Goal: Task Accomplishment & Management: Complete application form

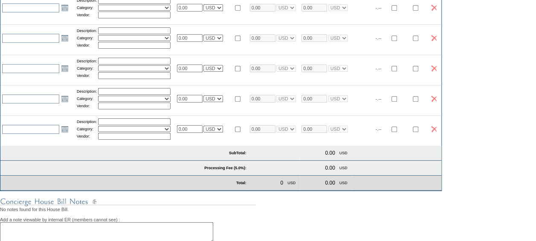
scroll to position [365, 0]
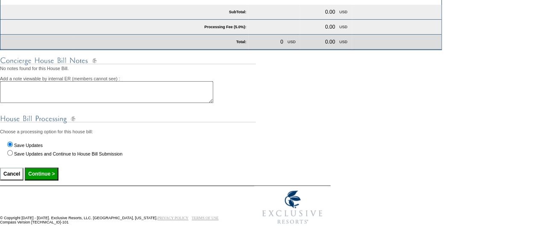
click at [11, 151] on input "Save Updates and Continue to House Bill Submission" at bounding box center [10, 153] width 6 height 6
radio input "true"
click at [49, 170] on input "Continue >" at bounding box center [41, 173] width 33 height 13
type input "Processing..."
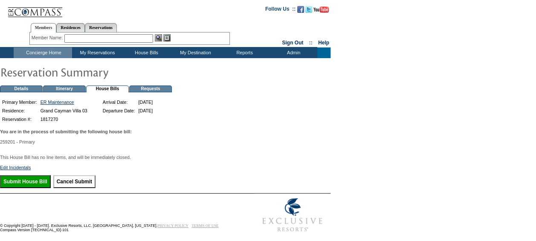
click at [42, 186] on input "Submit House Bill" at bounding box center [25, 181] width 51 height 13
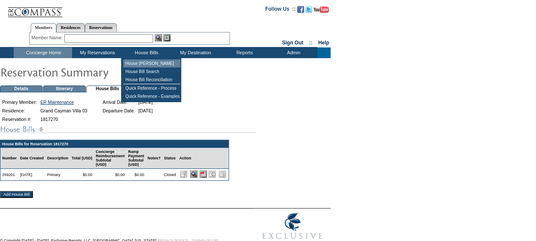
click at [150, 63] on td "House [PERSON_NAME]" at bounding box center [151, 63] width 57 height 8
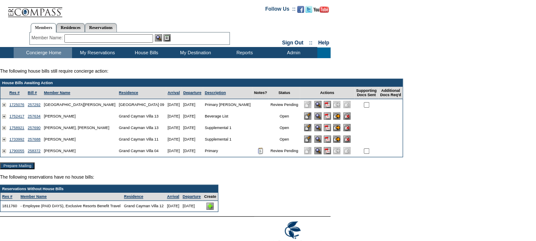
click at [214, 209] on img at bounding box center [209, 205] width 7 height 7
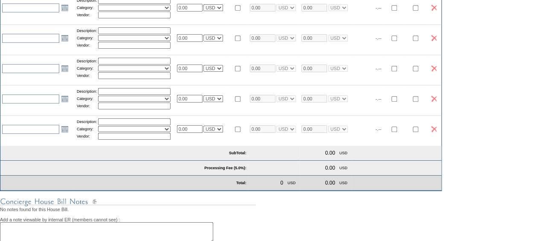
scroll to position [365, 0]
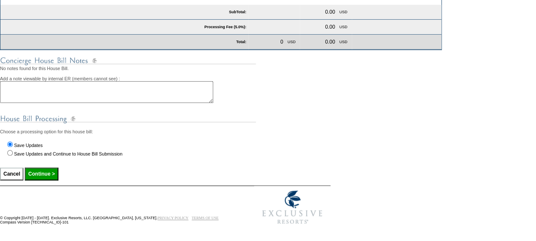
click at [9, 151] on input "Save Updates and Continue to House Bill Submission" at bounding box center [10, 153] width 6 height 6
radio input "true"
click at [50, 170] on input "Continue >" at bounding box center [41, 173] width 33 height 13
type input "Processing..."
